Goal: Find specific page/section: Find specific page/section

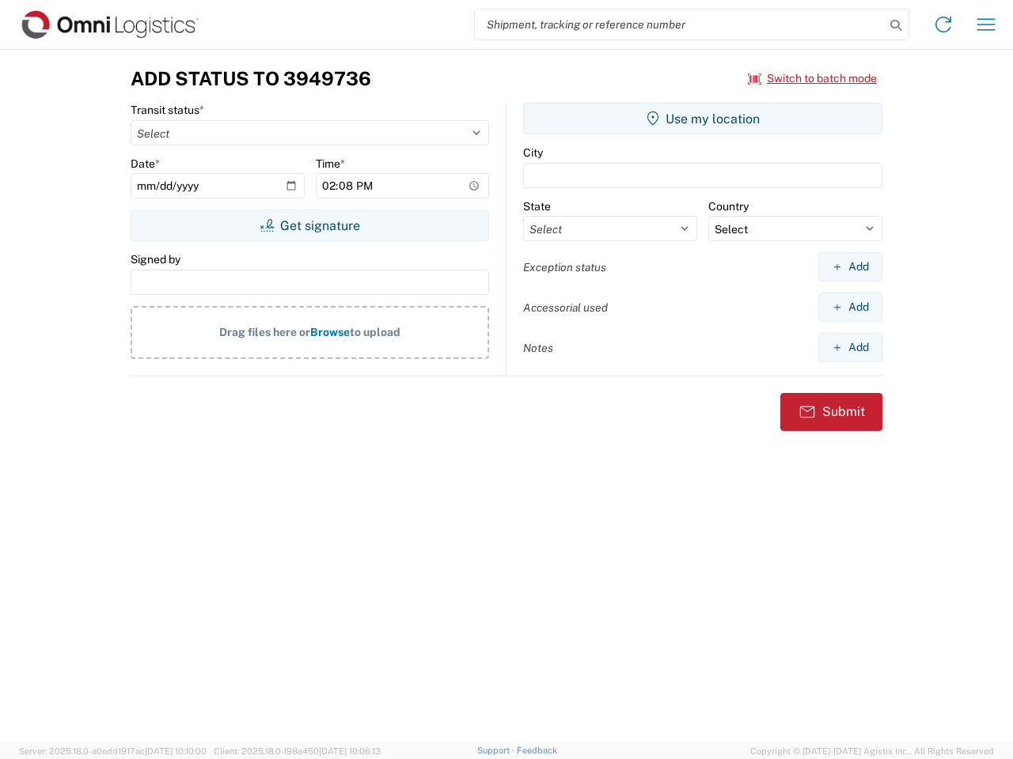
click at [680, 25] on input "search" at bounding box center [680, 24] width 410 height 30
click at [896, 25] on icon at bounding box center [895, 25] width 22 height 22
click at [943, 25] on icon at bounding box center [942, 24] width 25 height 25
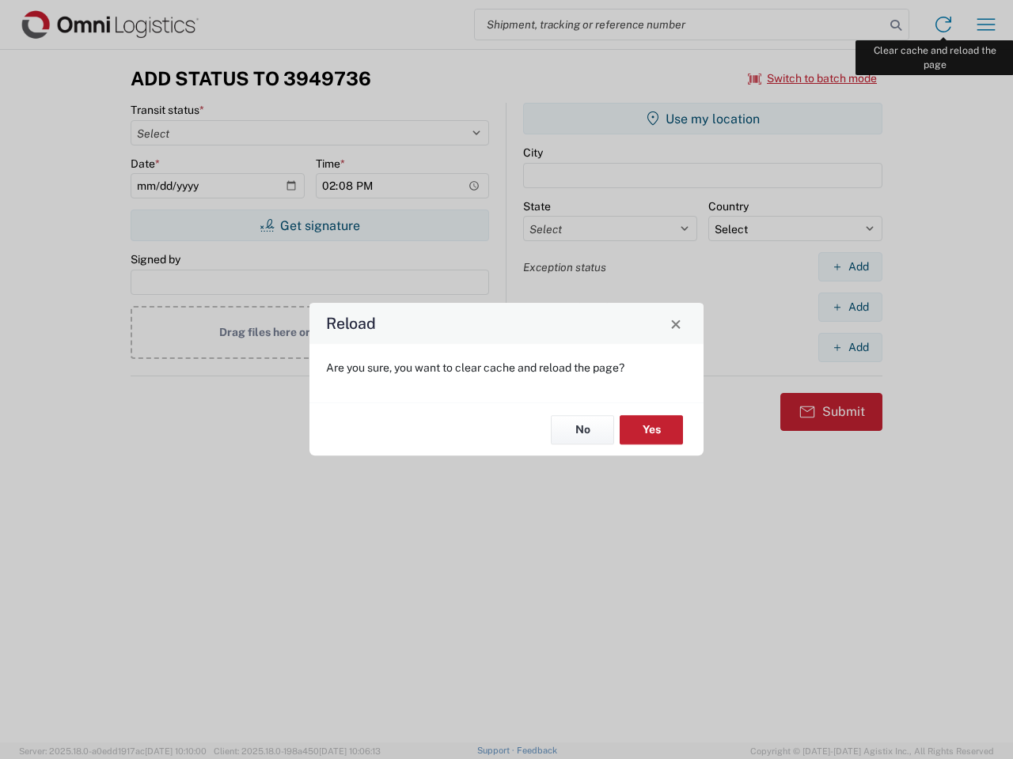
click at [986, 25] on div "Reload Are you sure, you want to clear cache and reload the page? No Yes" at bounding box center [506, 379] width 1013 height 759
click at [812, 78] on div "Reload Are you sure, you want to clear cache and reload the page? No Yes" at bounding box center [506, 379] width 1013 height 759
click at [309, 225] on div "Reload Are you sure, you want to clear cache and reload the page? No Yes" at bounding box center [506, 379] width 1013 height 759
click at [702, 119] on div "Reload Are you sure, you want to clear cache and reload the page? No Yes" at bounding box center [506, 379] width 1013 height 759
click at [850, 267] on div "Reload Are you sure, you want to clear cache and reload the page? No Yes" at bounding box center [506, 379] width 1013 height 759
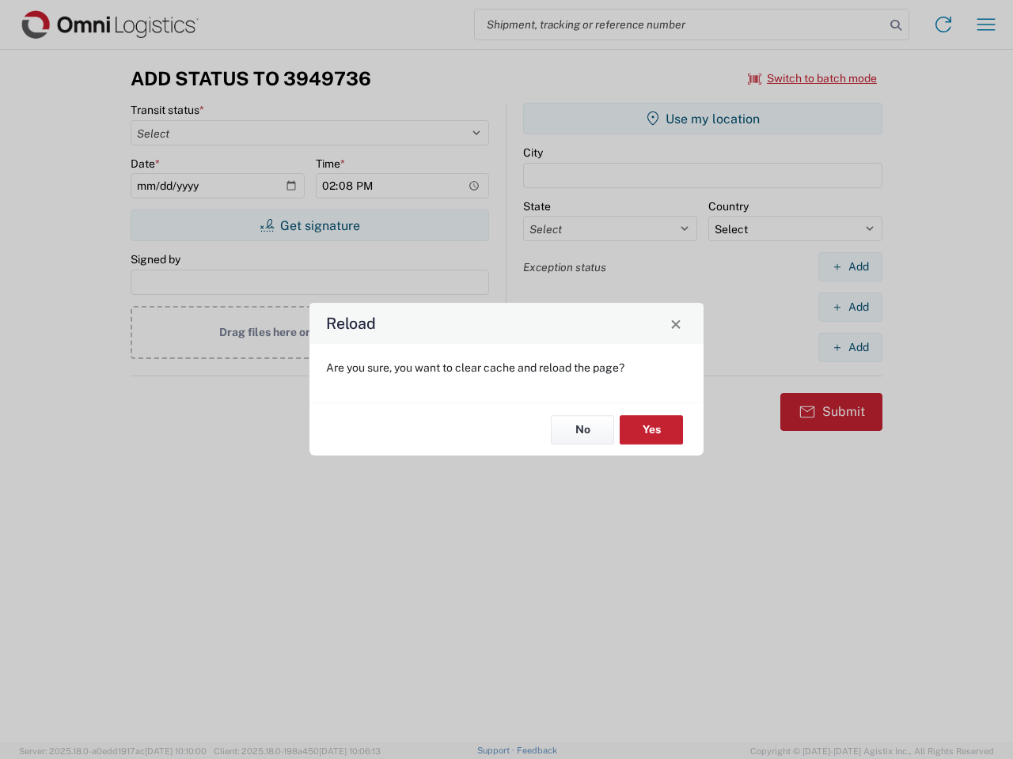
click at [850, 307] on div "Reload Are you sure, you want to clear cache and reload the page? No Yes" at bounding box center [506, 379] width 1013 height 759
click at [850, 347] on div "Reload Are you sure, you want to clear cache and reload the page? No Yes" at bounding box center [506, 379] width 1013 height 759
